Goal: Task Accomplishment & Management: Use online tool/utility

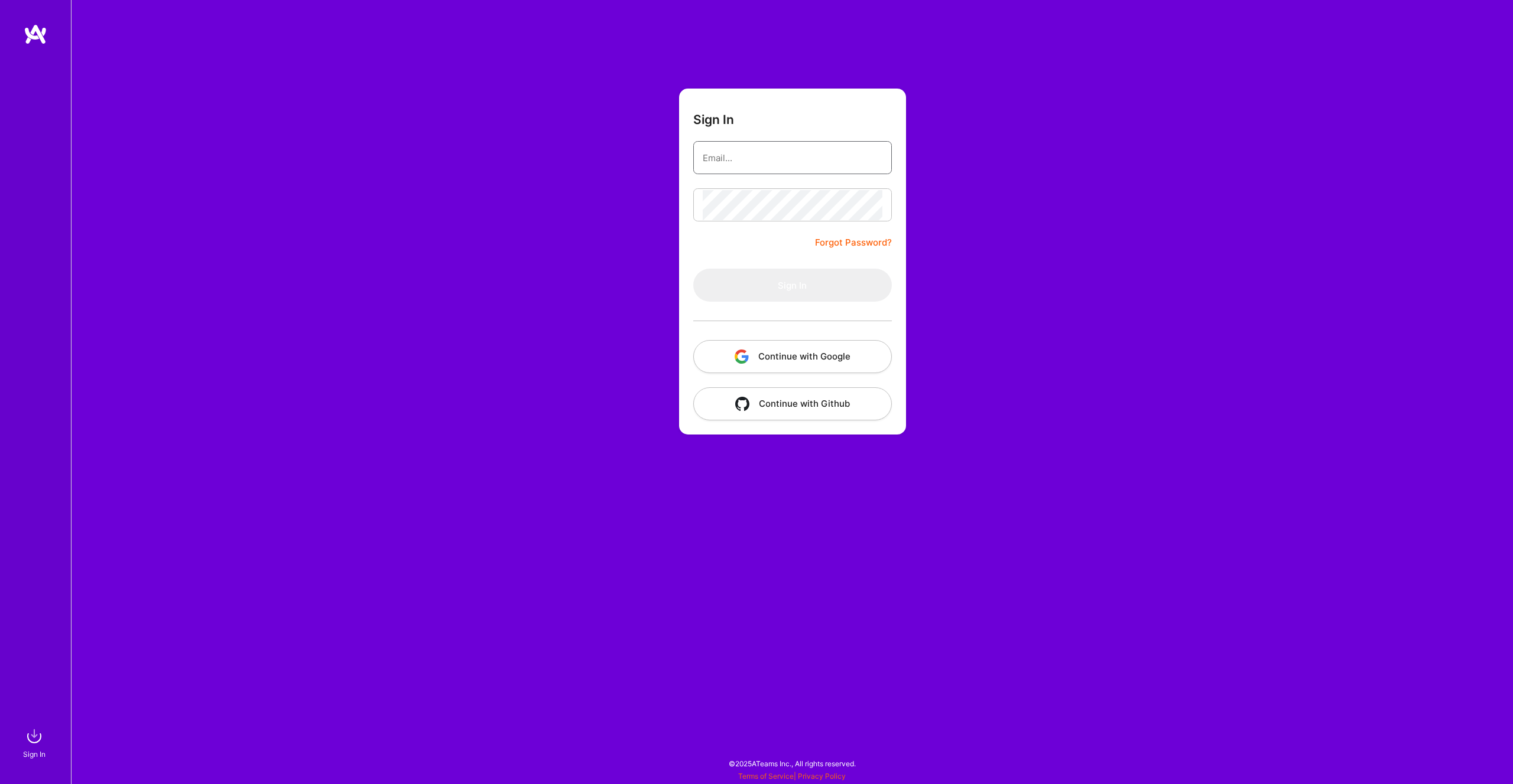
click at [782, 149] on input "email" at bounding box center [792, 158] width 180 height 30
type input "[PERSON_NAME][EMAIL_ADDRESS][PERSON_NAME][DOMAIN_NAME]"
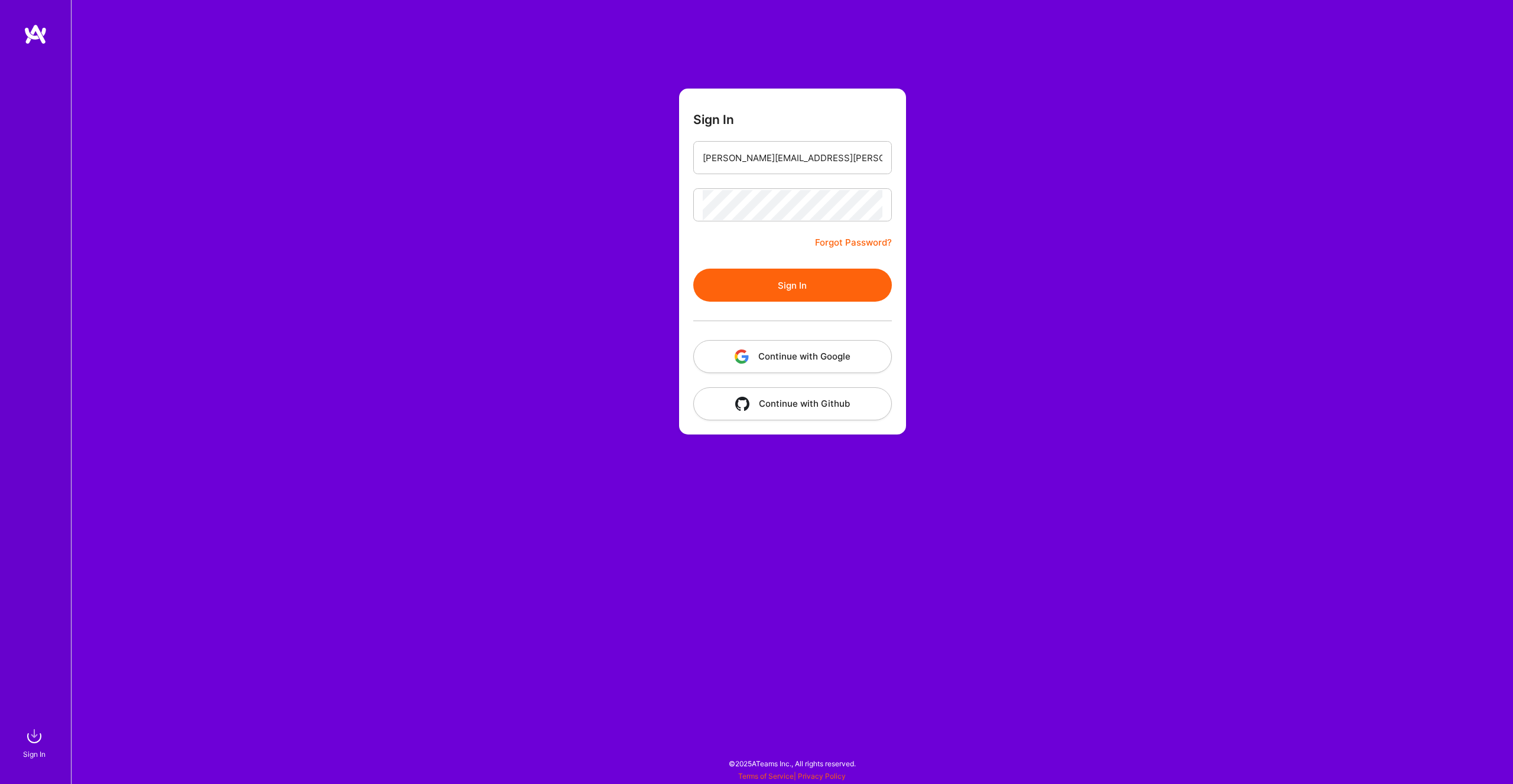
click at [792, 283] on button "Sign In" at bounding box center [792, 284] width 198 height 33
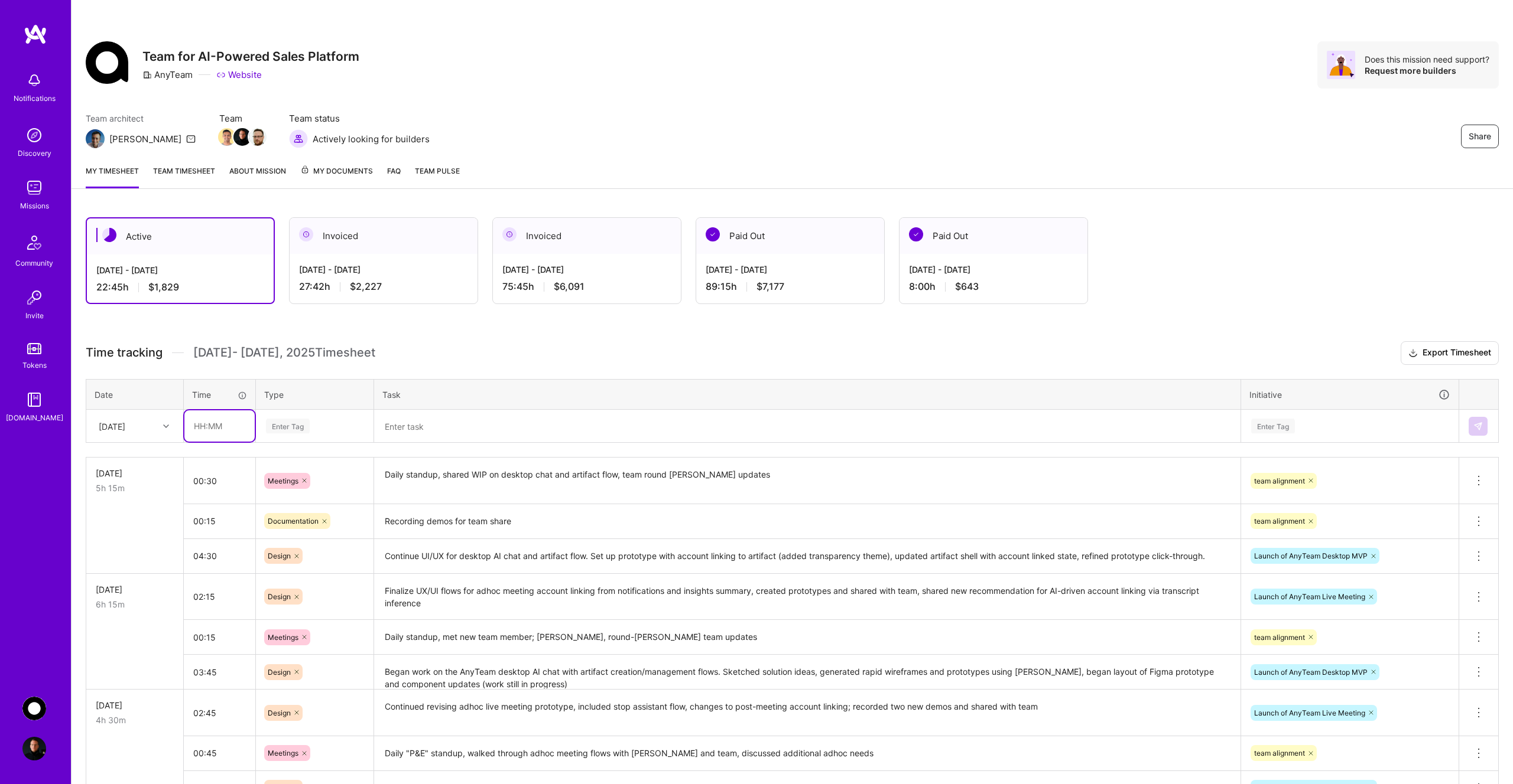
click at [220, 428] on input "text" at bounding box center [219, 426] width 70 height 31
type input "04:30"
click at [307, 427] on div "Enter Tag" at bounding box center [287, 425] width 43 height 18
click at [308, 492] on div "Design" at bounding box center [314, 492] width 116 height 27
click at [449, 430] on textarea at bounding box center [807, 426] width 864 height 31
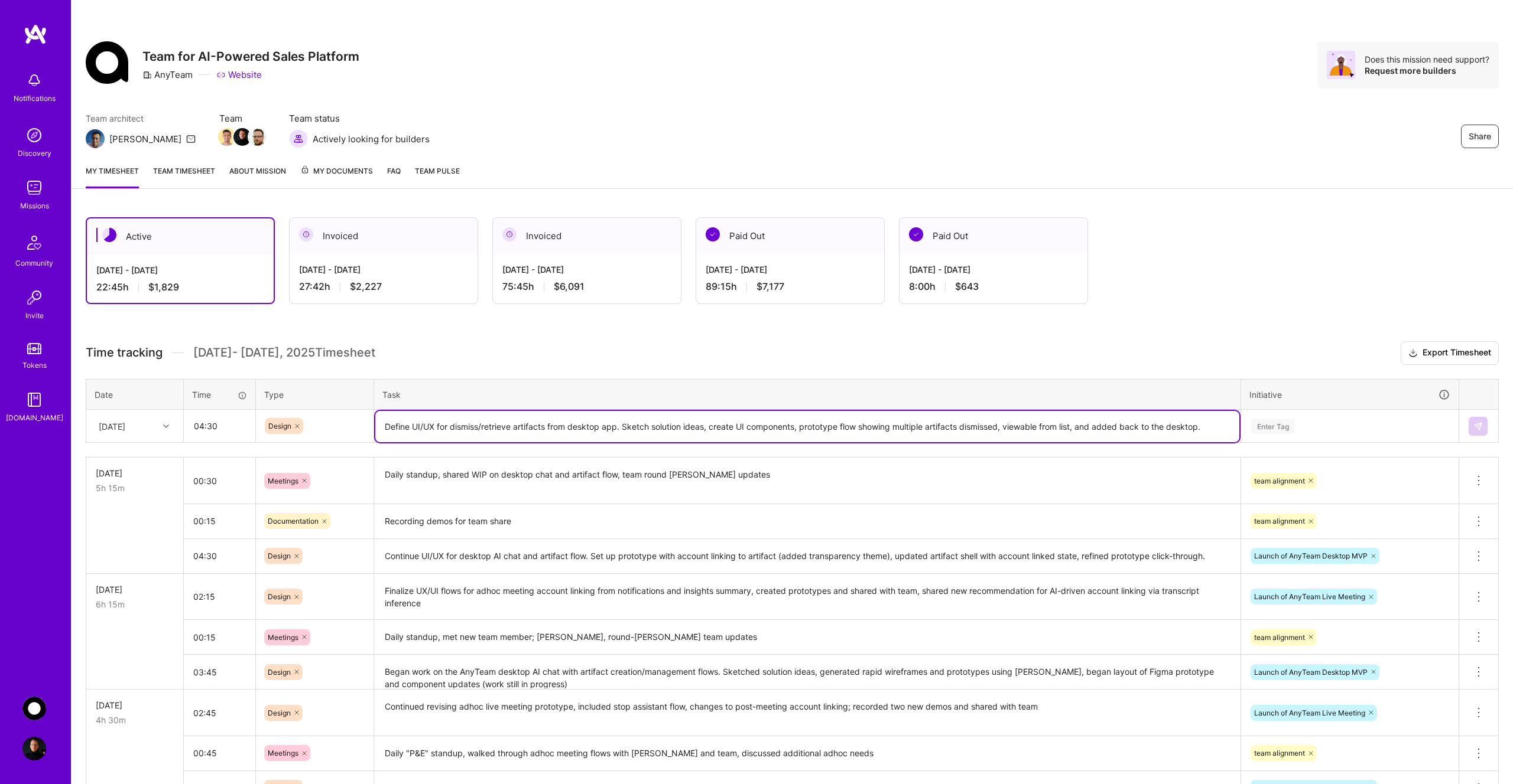
type textarea "Define UI/UX for dismiss/retrieve artifacts from desktop app. Sketch solution i…"
click at [1283, 430] on div "Enter Tag" at bounding box center [1273, 425] width 43 height 18
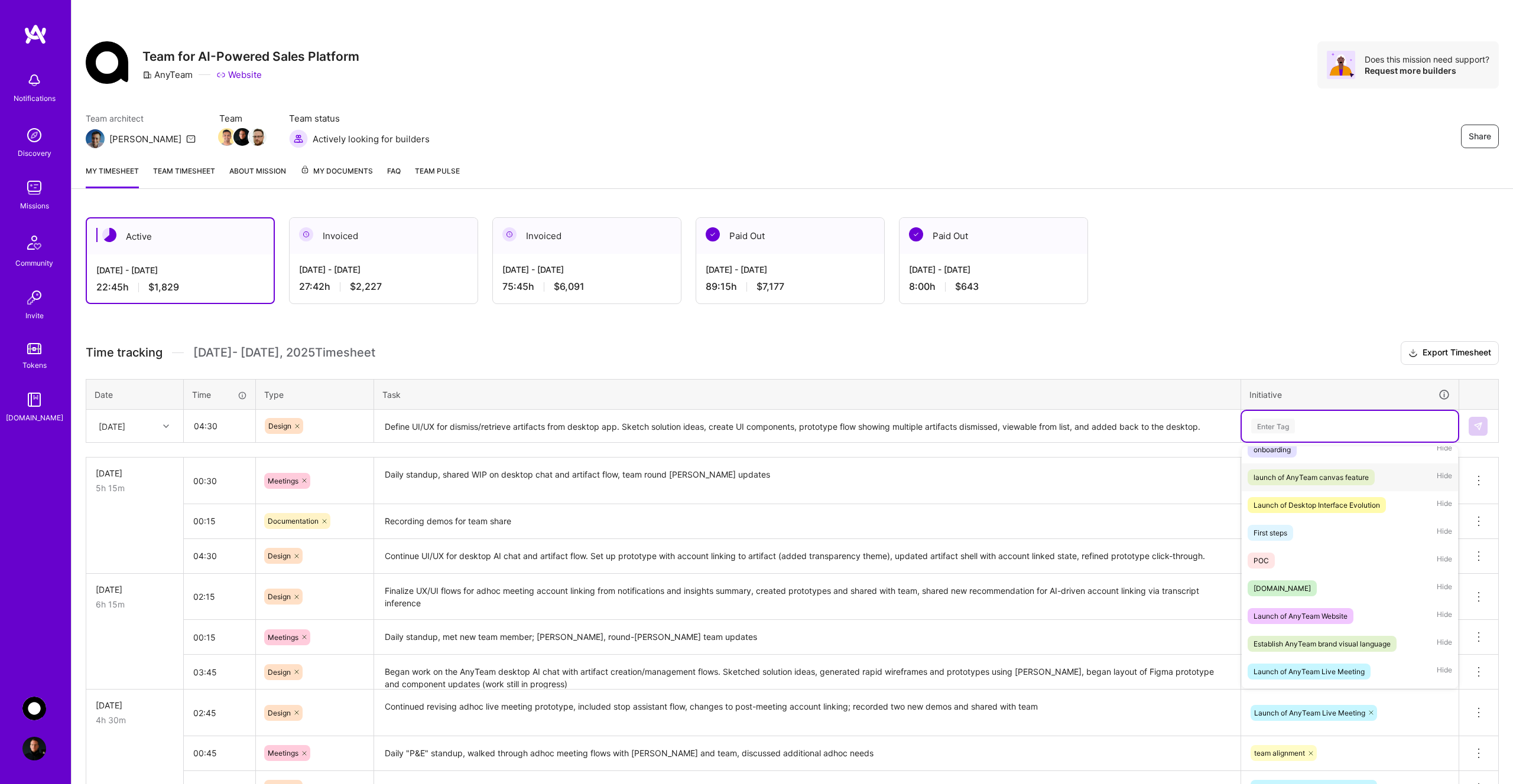
scroll to position [93, 0]
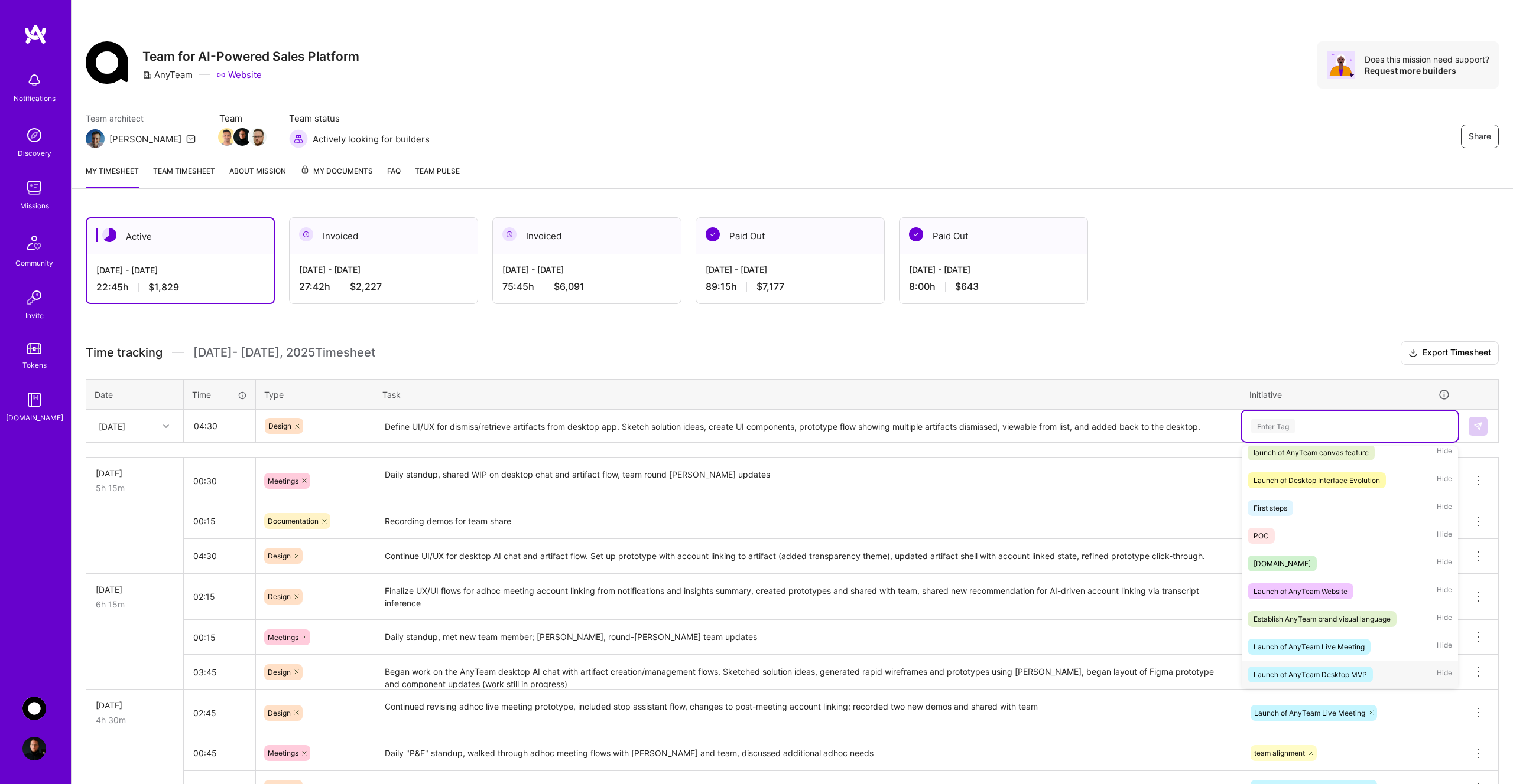
click at [1342, 673] on div "Launch of AnyTeam Desktop MVP" at bounding box center [1310, 674] width 113 height 12
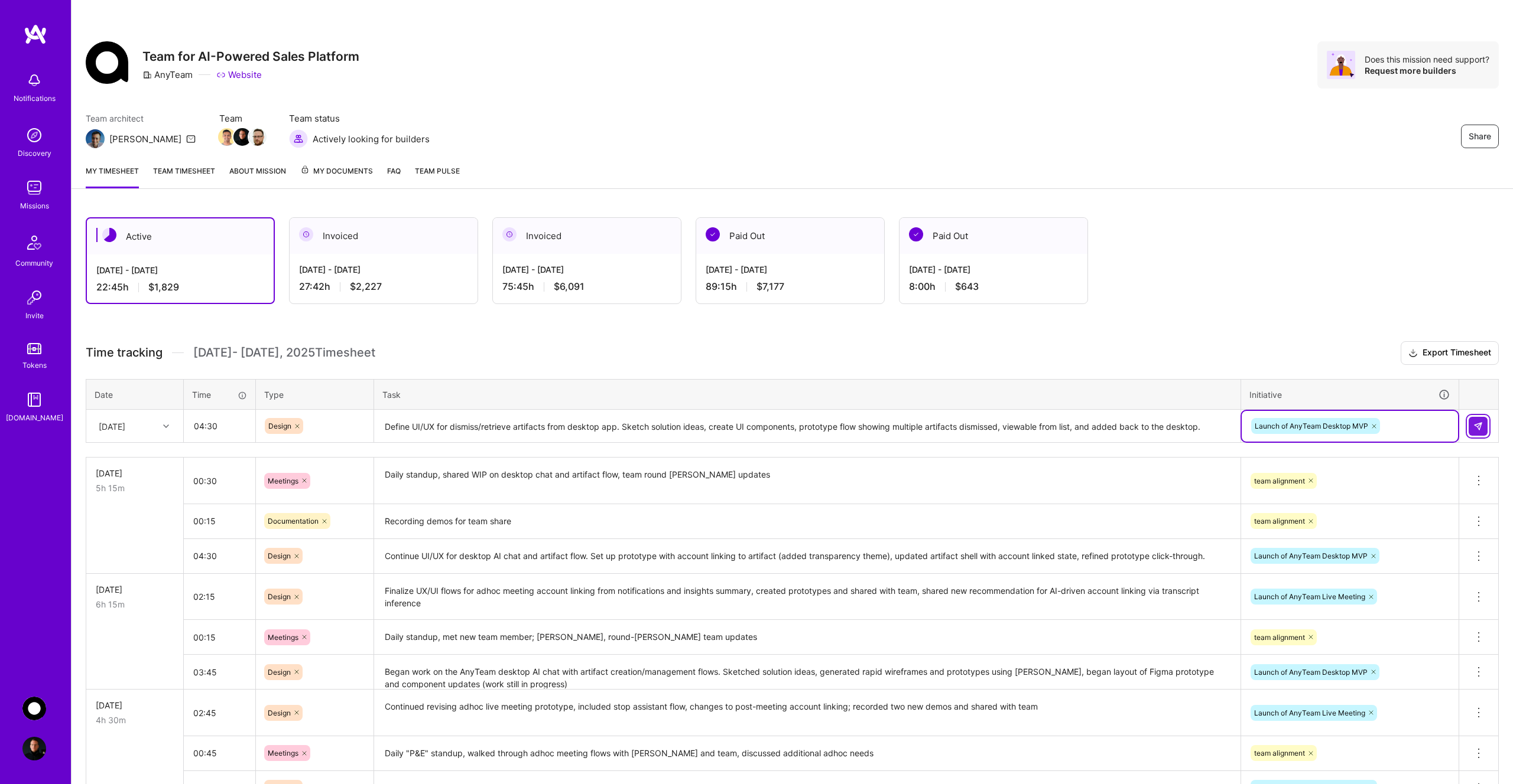
click at [1475, 430] on img at bounding box center [1478, 426] width 9 height 9
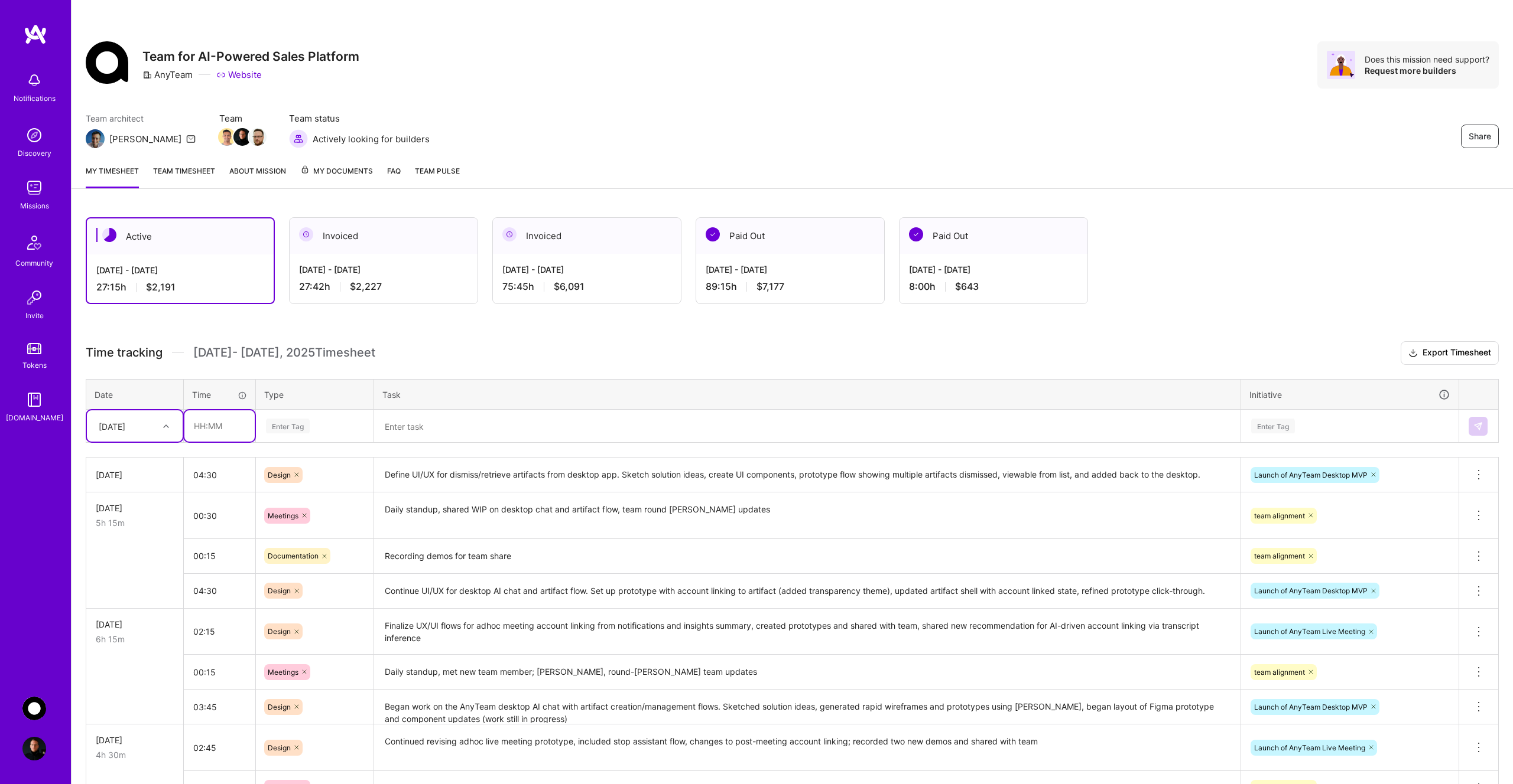
click at [206, 432] on input "text" at bounding box center [219, 426] width 70 height 31
type input "00:45"
click at [301, 431] on div "Enter Tag" at bounding box center [287, 425] width 43 height 18
type input "mee"
click at [306, 464] on div "Meetings" at bounding box center [314, 465] width 116 height 27
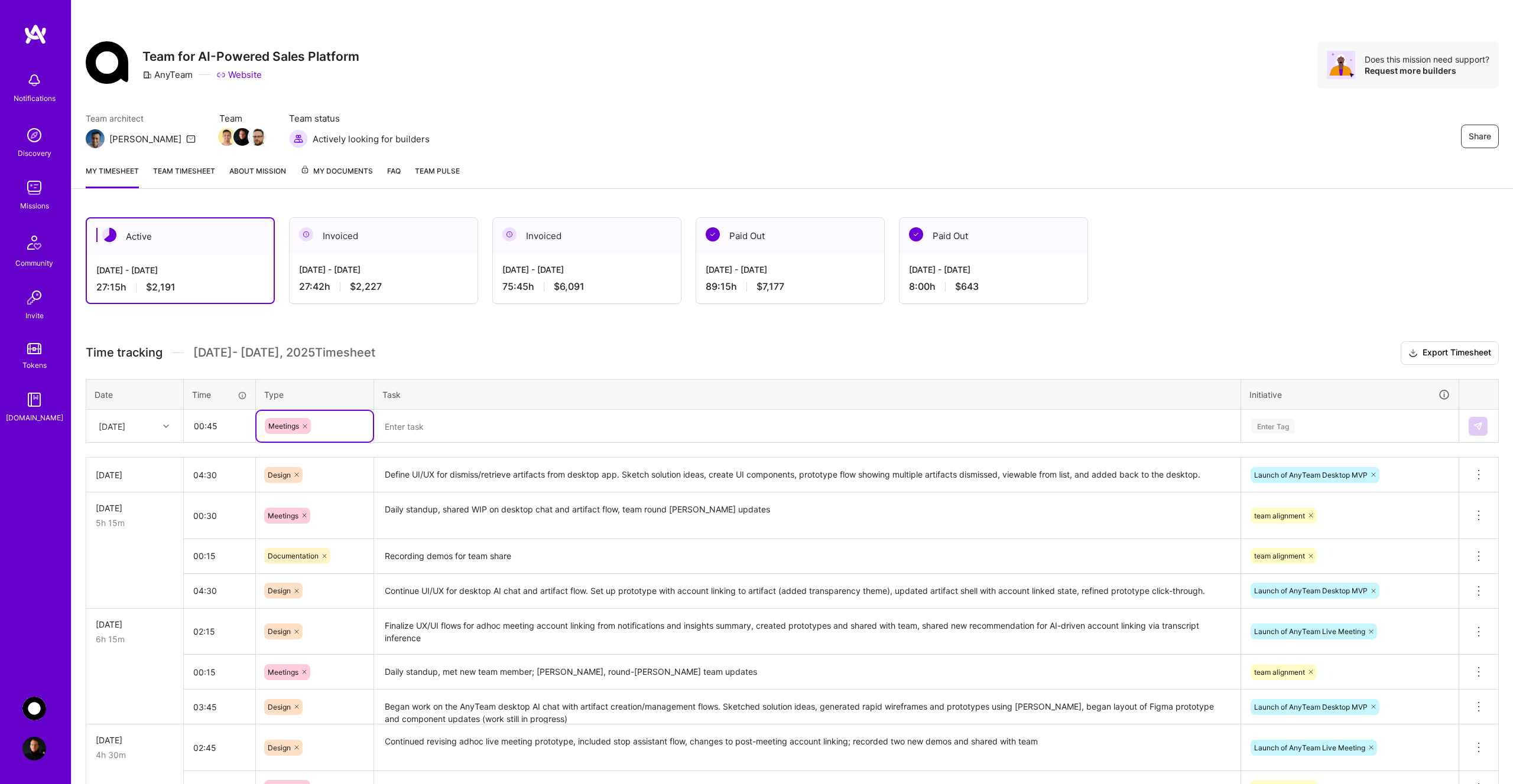
click at [407, 434] on textarea at bounding box center [807, 426] width 864 height 31
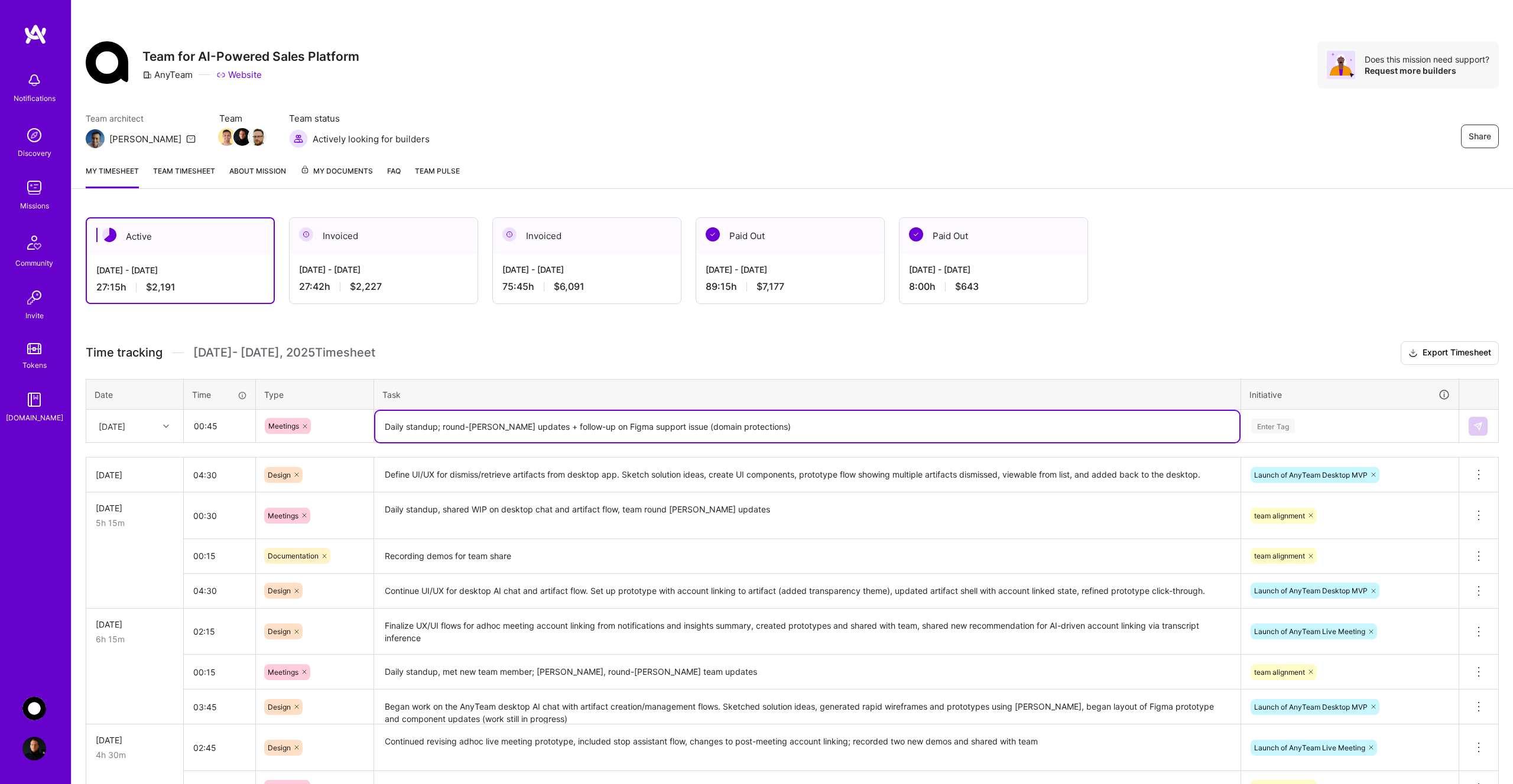
type textarea "Daily standup; round-[PERSON_NAME] updates + follow-up on Figma support issue (…"
click at [1304, 423] on div "Enter Tag" at bounding box center [1349, 426] width 199 height 15
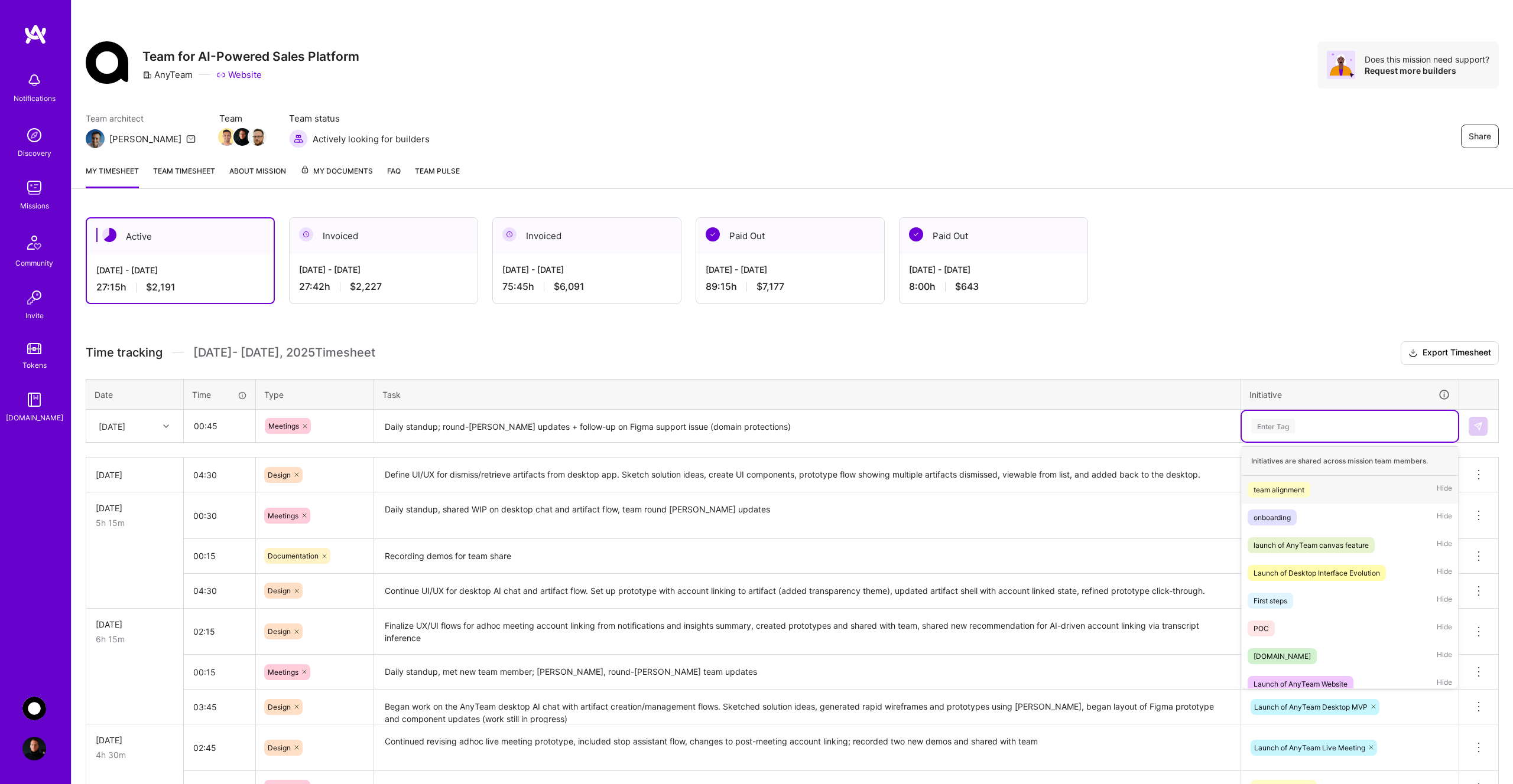
click at [1290, 493] on div "team alignment" at bounding box center [1279, 489] width 51 height 12
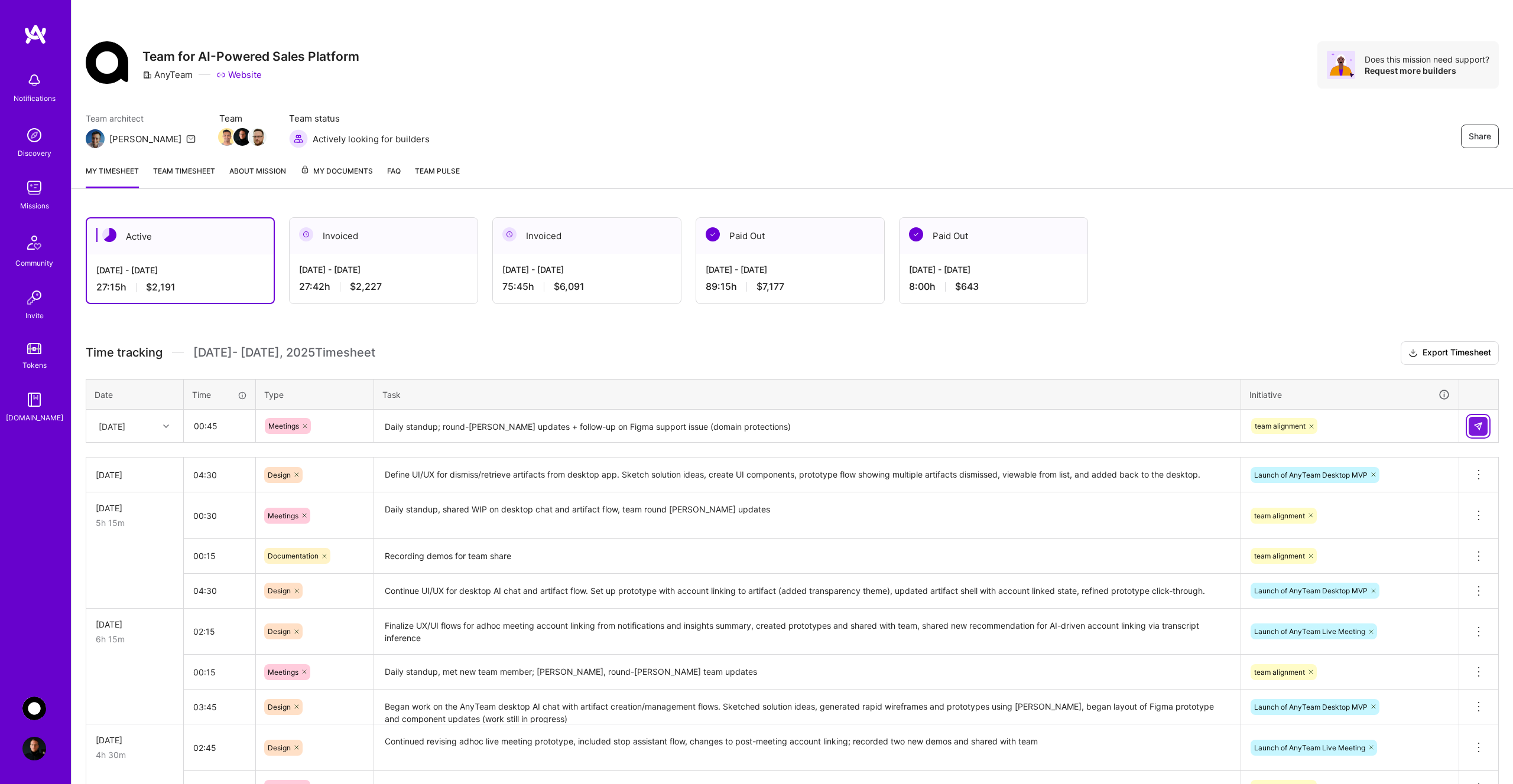
click at [1476, 428] on img at bounding box center [1478, 426] width 9 height 9
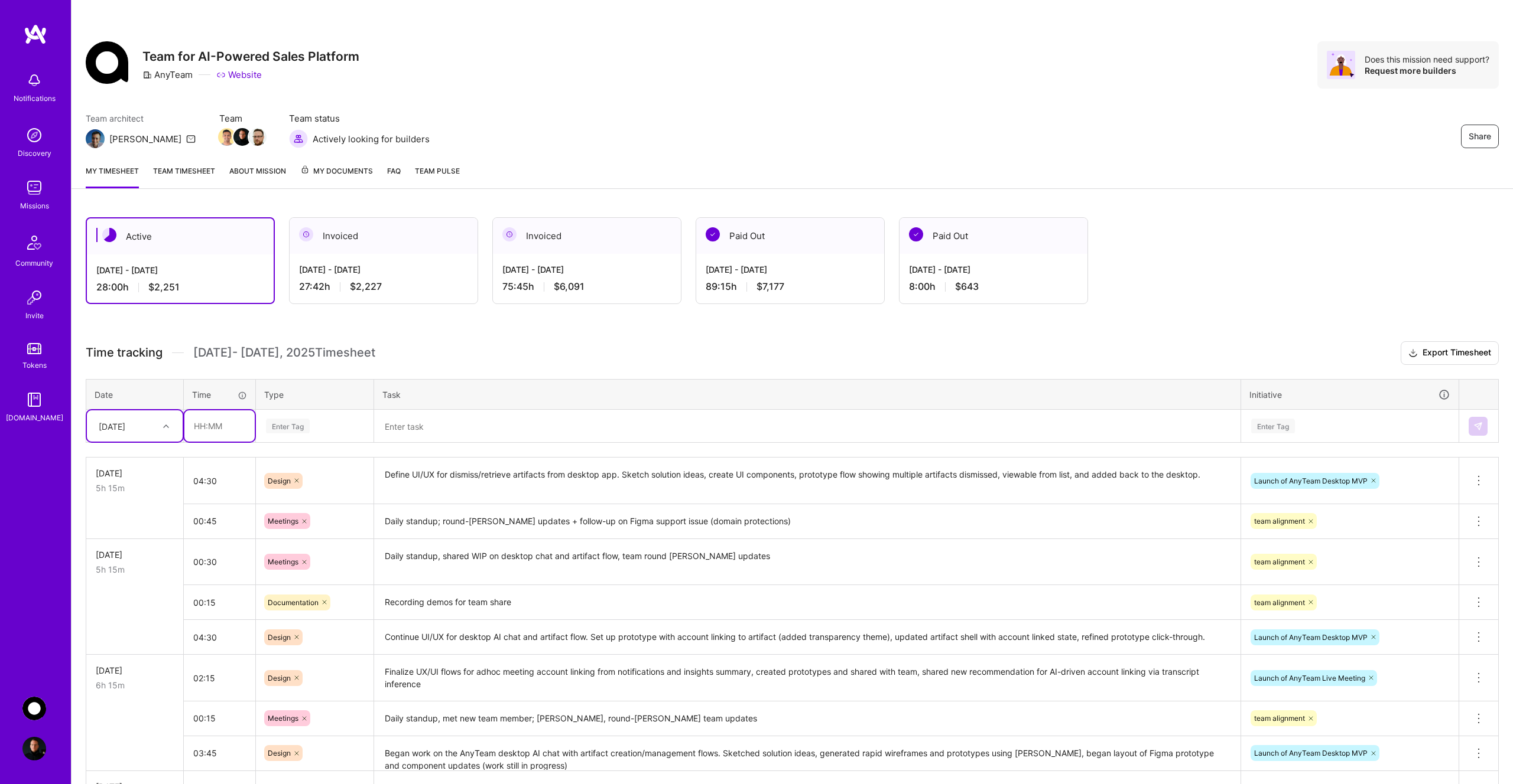
click at [215, 426] on input "text" at bounding box center [219, 426] width 70 height 31
type input "00:30"
click at [284, 431] on div "Enter Tag" at bounding box center [287, 425] width 43 height 18
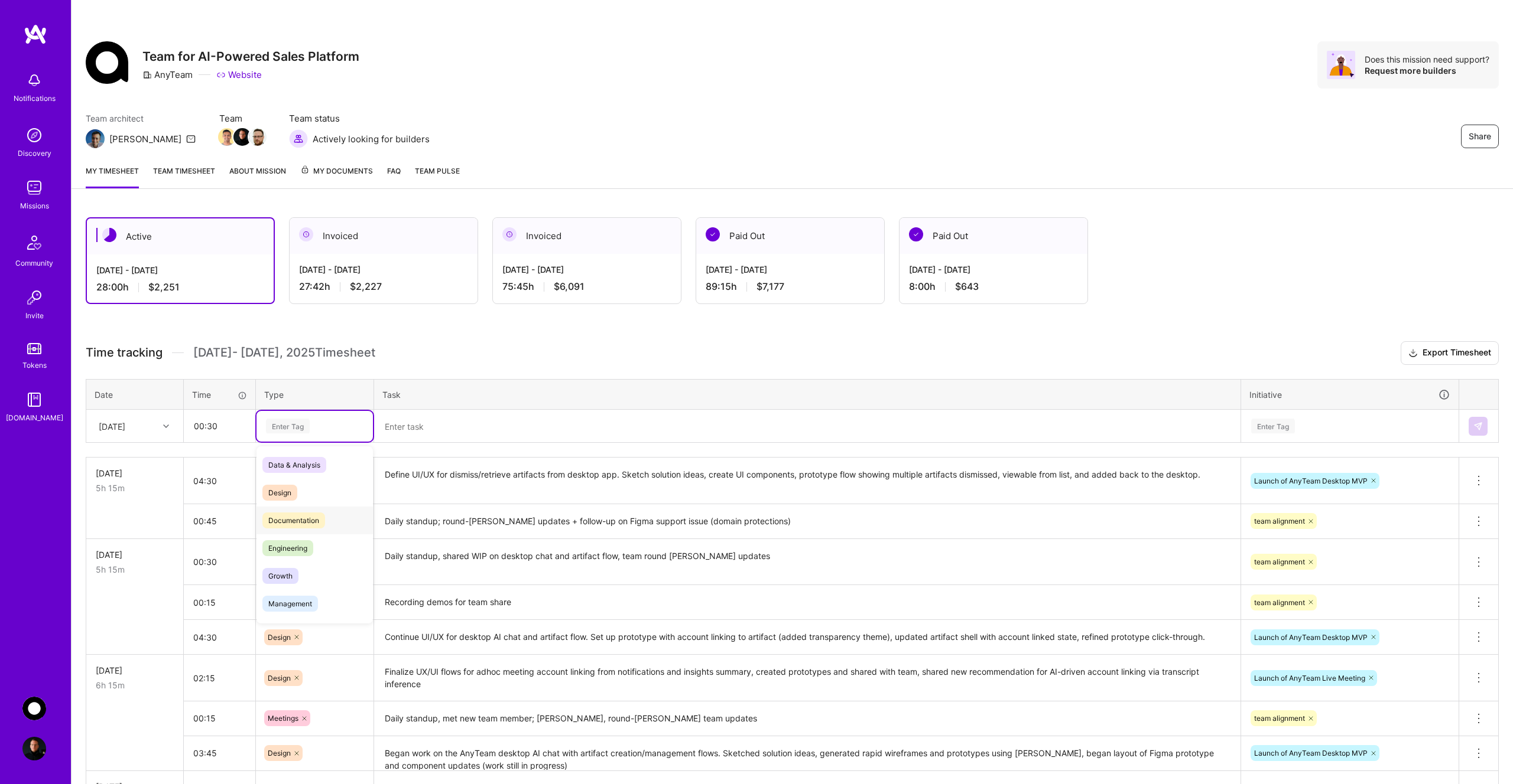
click at [301, 513] on span "Documentation" at bounding box center [294, 520] width 62 height 16
click at [417, 437] on textarea at bounding box center [807, 426] width 864 height 31
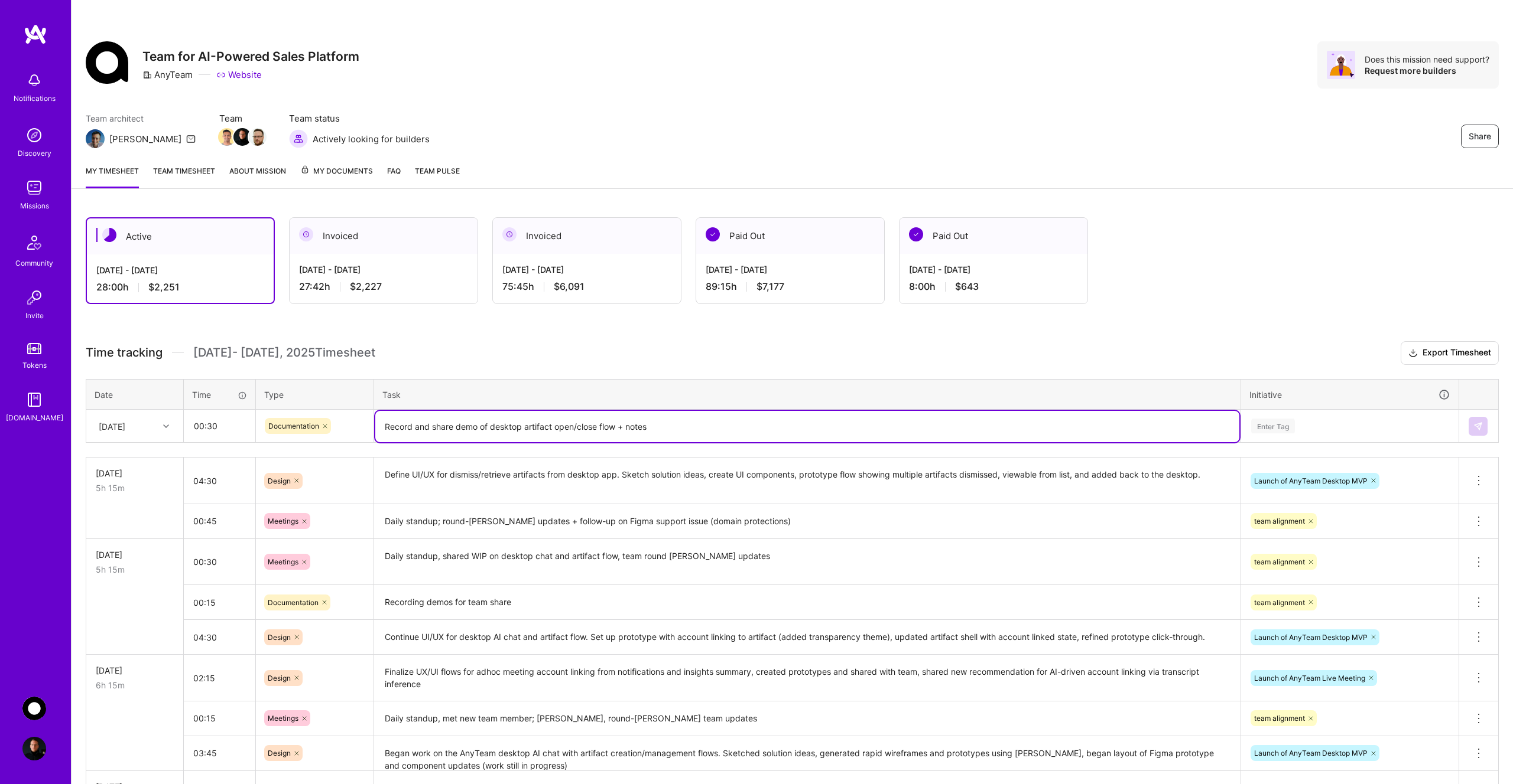
type textarea "Record and share demo of desktop artifact open/close flow + notes"
click at [1281, 434] on div "Enter Tag" at bounding box center [1350, 426] width 216 height 31
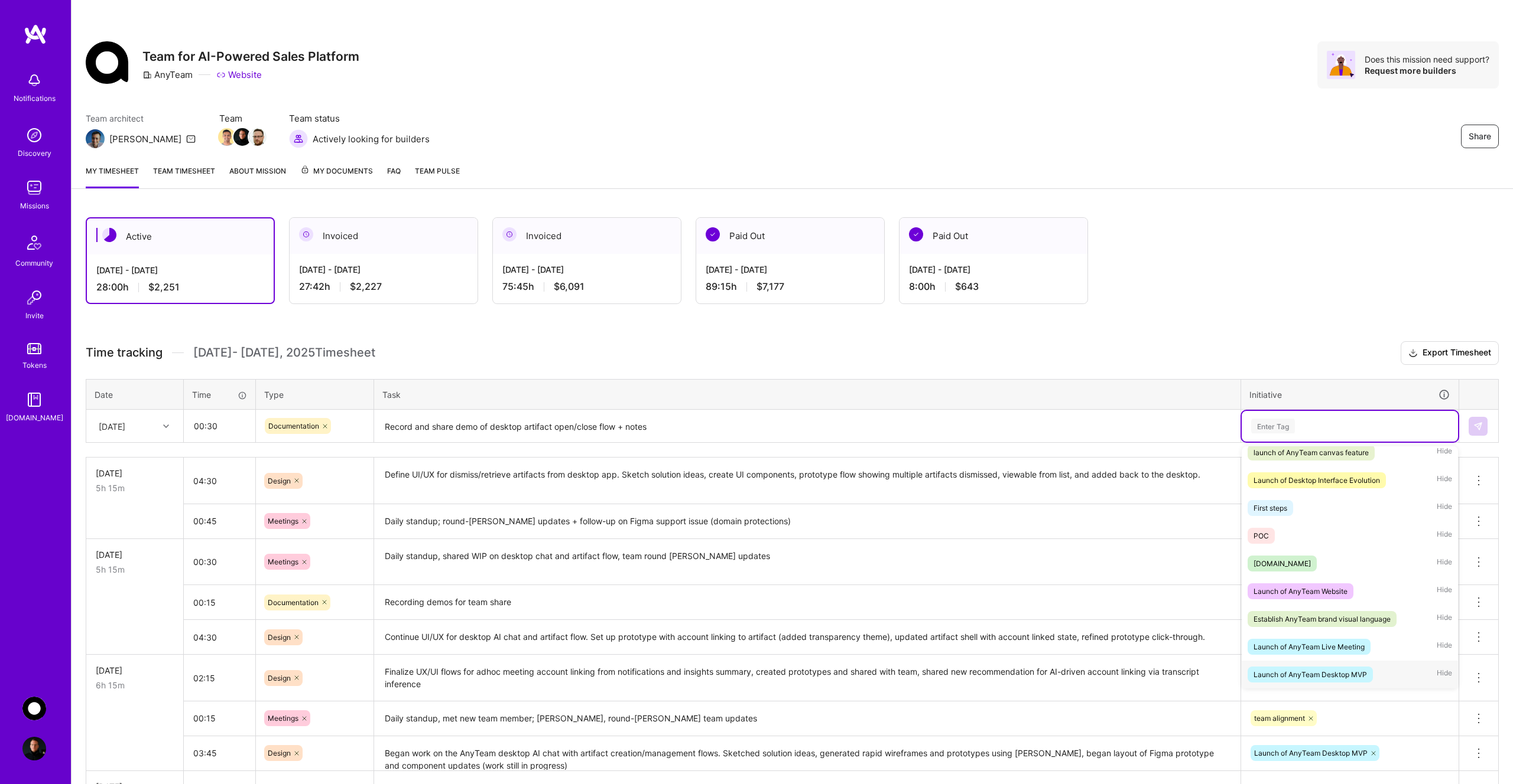
click at [1330, 673] on div "Launch of AnyTeam Desktop MVP" at bounding box center [1310, 674] width 113 height 12
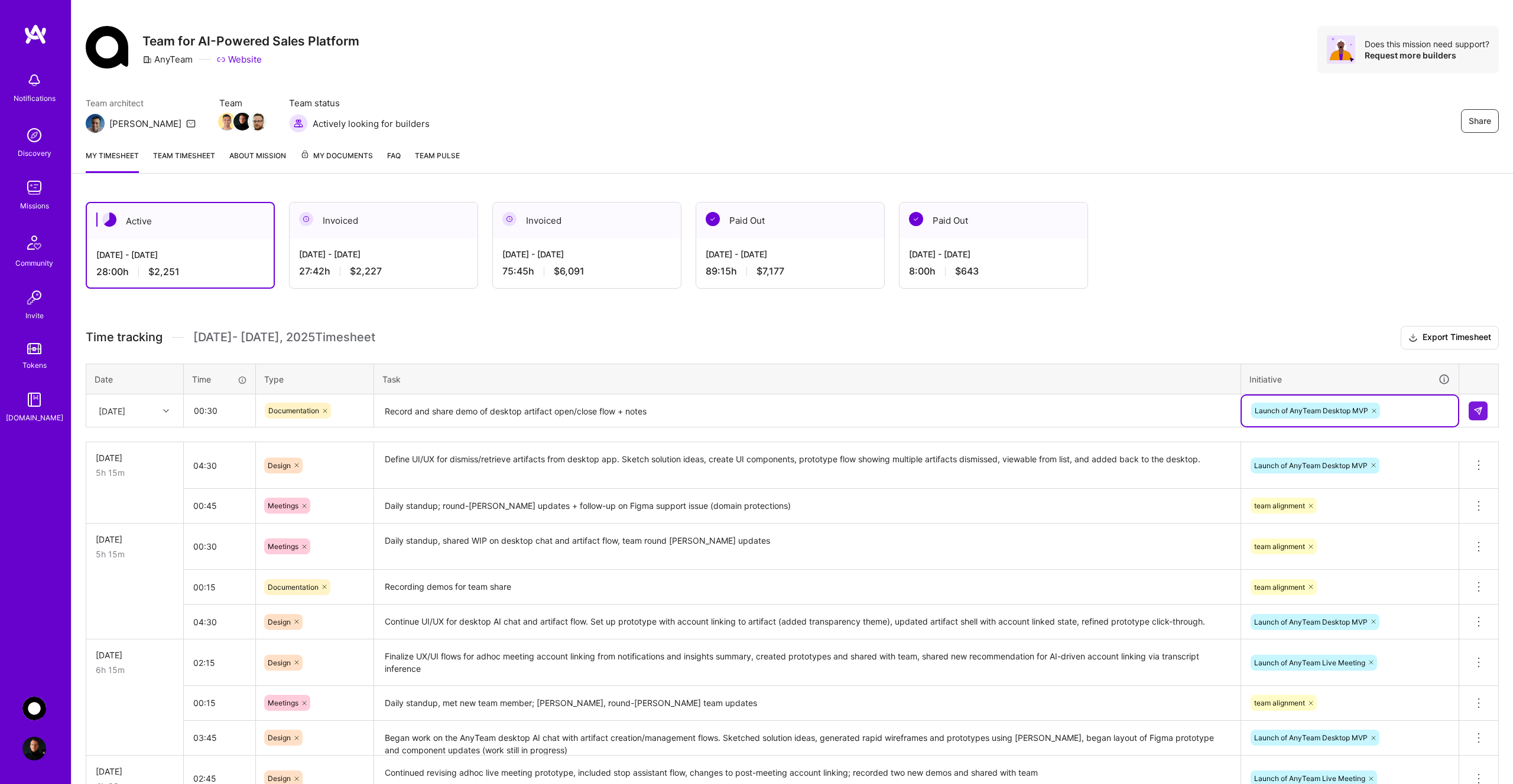
scroll to position [0, 0]
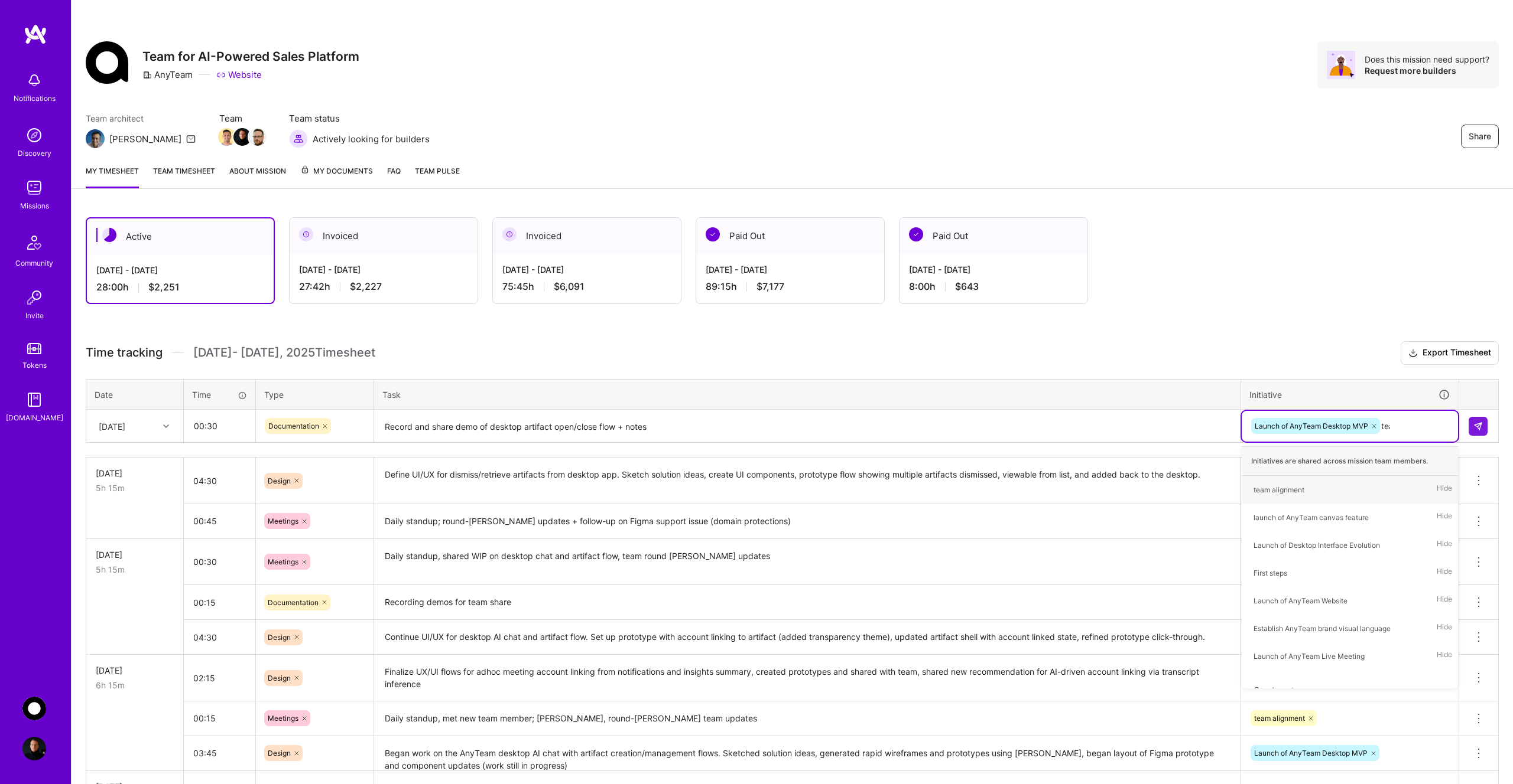
type input "team"
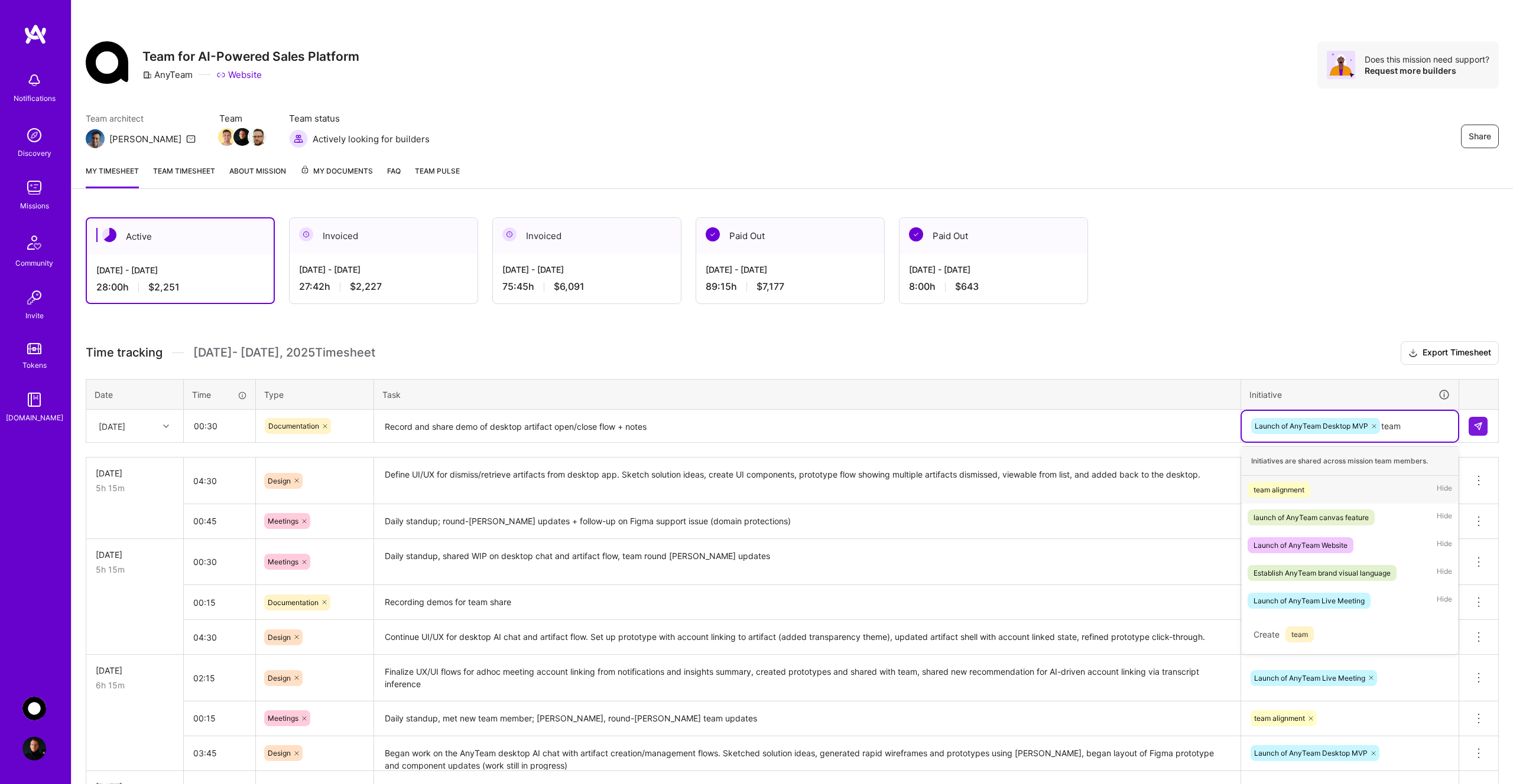
click at [1338, 489] on div "team alignment Hide" at bounding box center [1350, 489] width 216 height 27
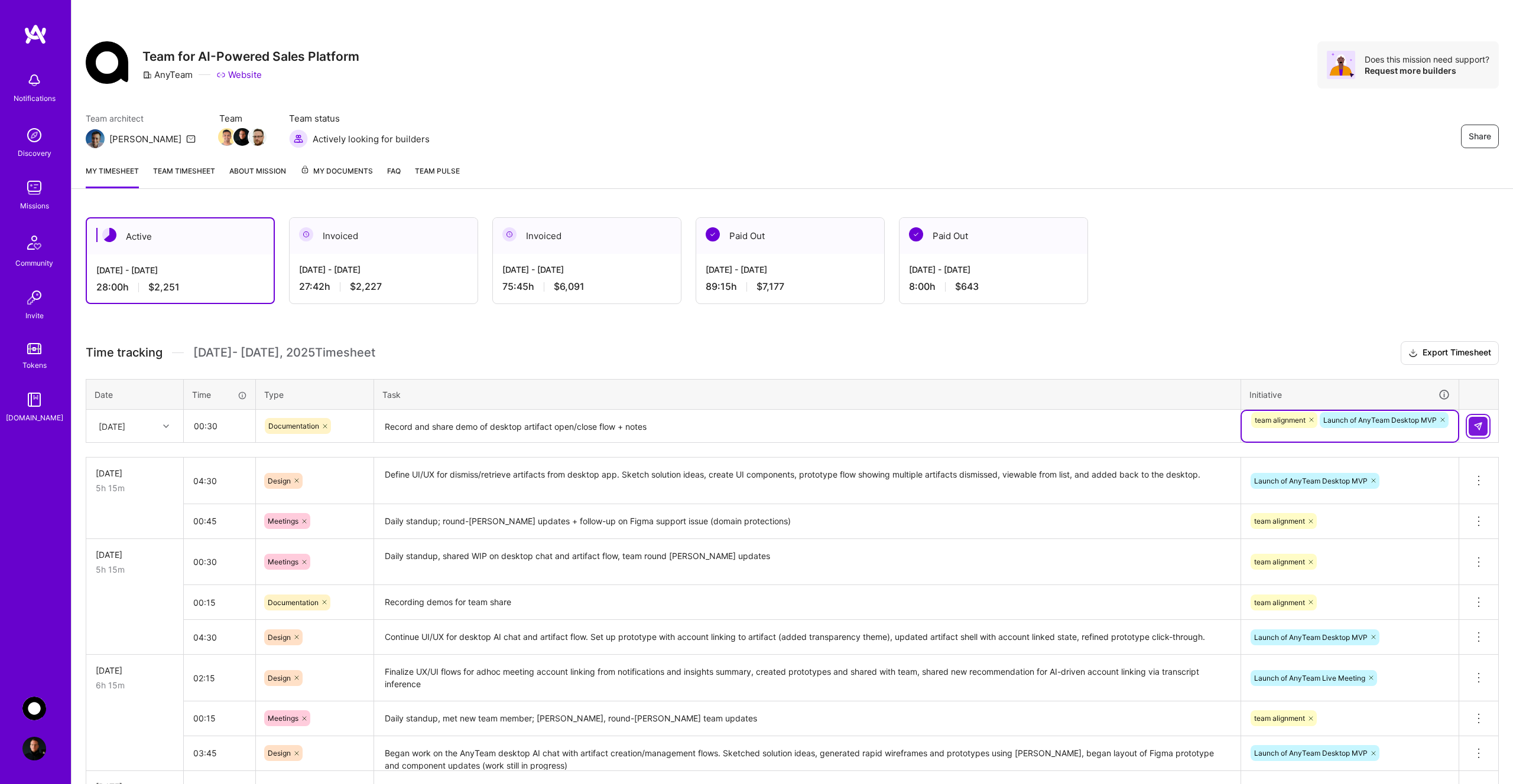
click at [1475, 424] on img at bounding box center [1478, 426] width 9 height 9
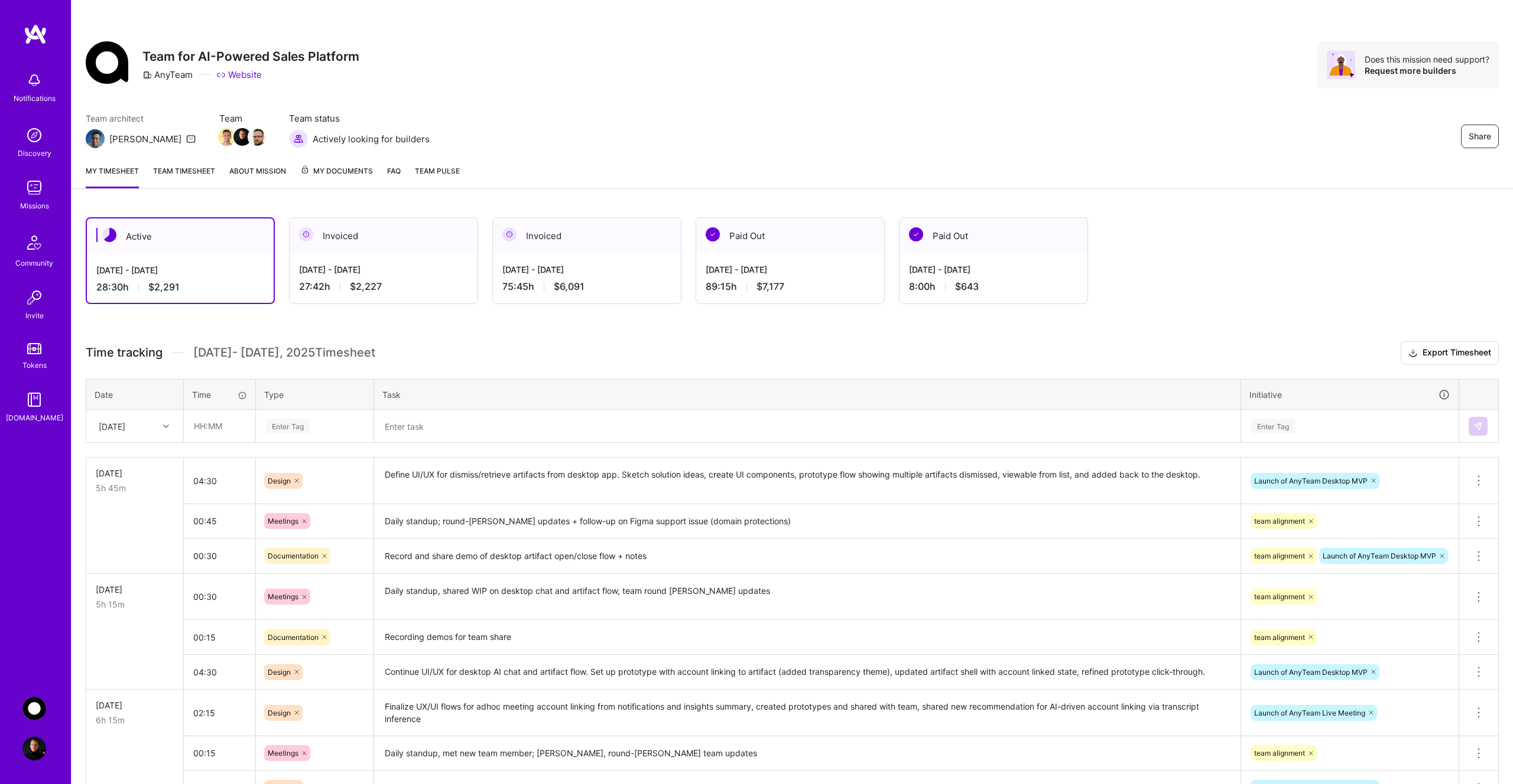
click at [725, 145] on div "Team architect [PERSON_NAME] Team Team status Actively looking for builders Sha…" at bounding box center [792, 130] width 1413 height 36
